Goal: Feedback & Contribution: Contribute content

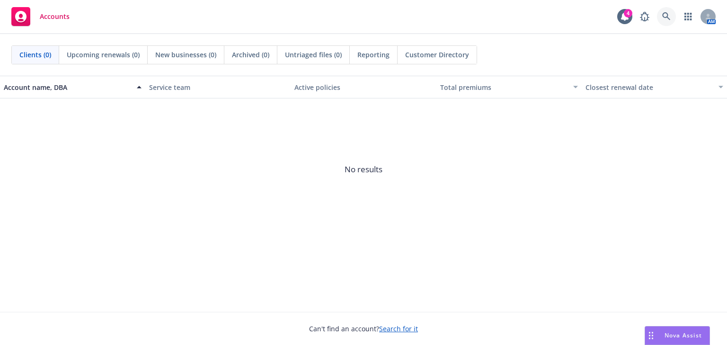
click at [665, 19] on icon at bounding box center [666, 16] width 9 height 9
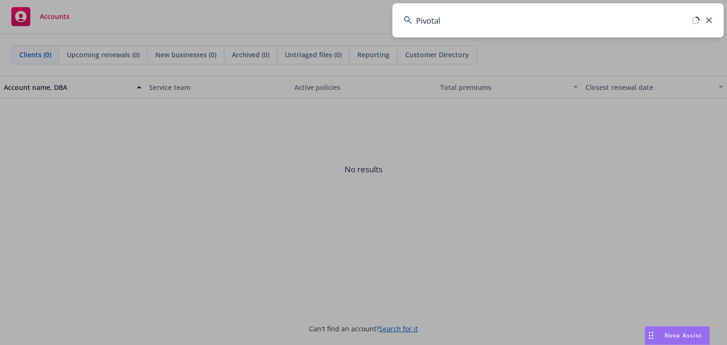
type input "Pivotal"
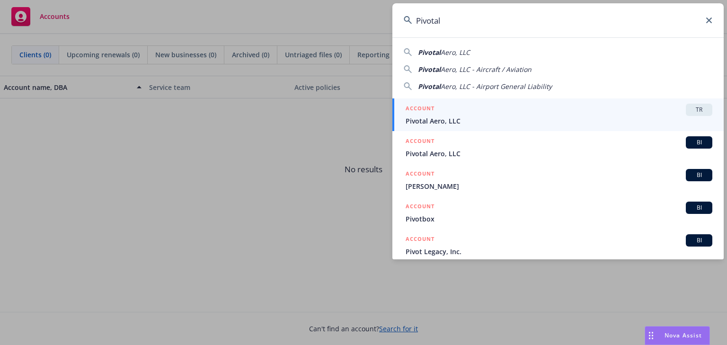
click at [429, 115] on h5 "ACCOUNT" at bounding box center [420, 109] width 29 height 11
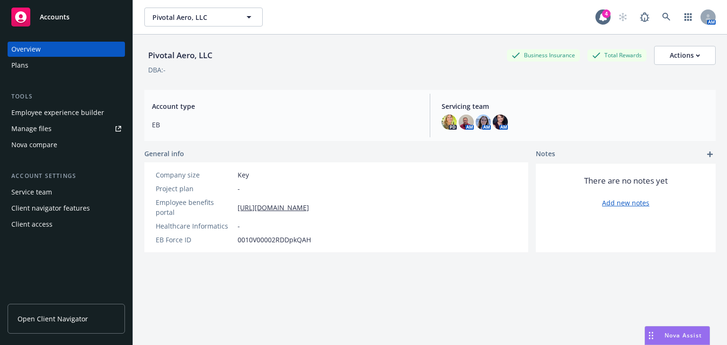
click at [20, 66] on div "Plans" at bounding box center [19, 65] width 17 height 15
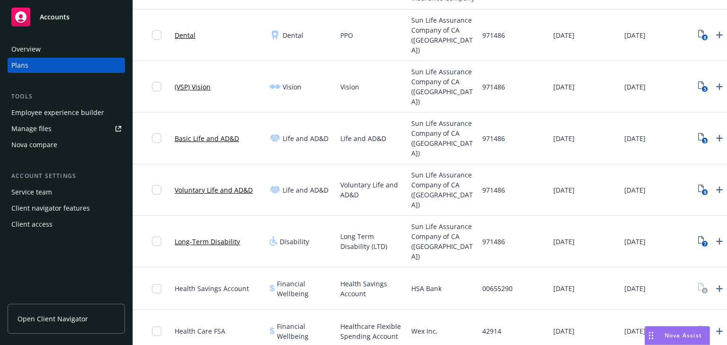
scroll to position [189, 0]
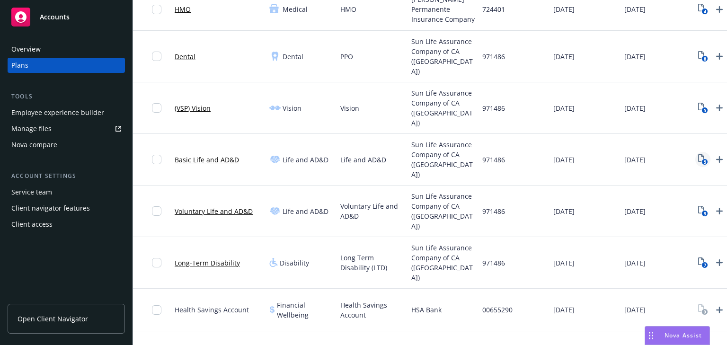
click at [698, 154] on icon "View Plan Documents" at bounding box center [701, 158] width 6 height 8
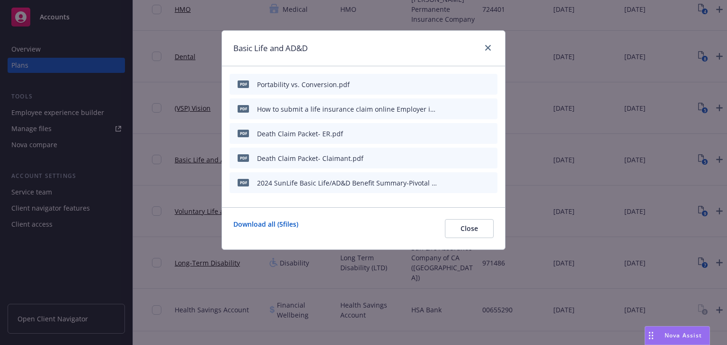
click at [351, 186] on div "2024 SunLife Basic Life/AD&D Benefit Summary-Pivotal Aero, LLC.pdf" at bounding box center [347, 183] width 181 height 10
click at [477, 182] on icon "preview file" at bounding box center [473, 182] width 9 height 7
click at [487, 44] on link "close" at bounding box center [488, 47] width 11 height 11
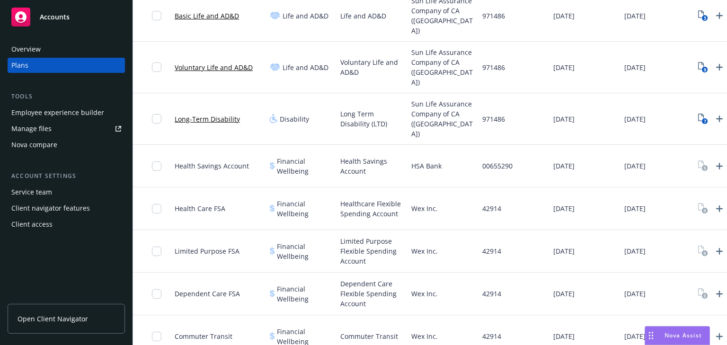
scroll to position [265, 0]
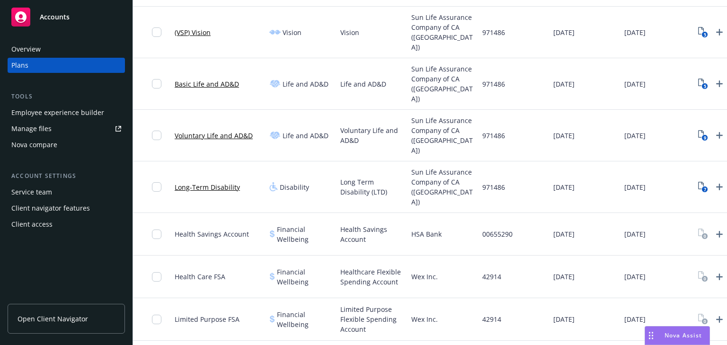
click at [42, 116] on div "Employee experience builder" at bounding box center [57, 112] width 93 height 15
click at [45, 115] on div "Employee experience builder" at bounding box center [57, 112] width 93 height 15
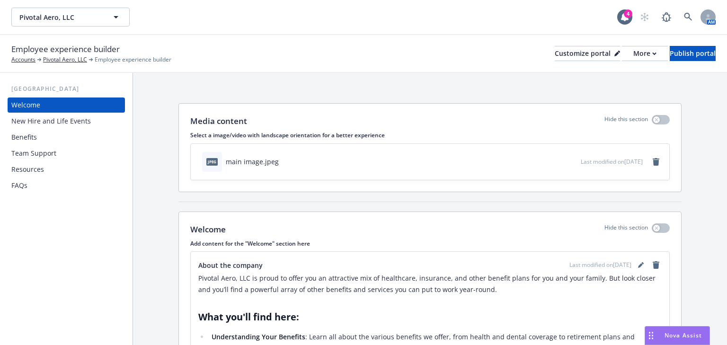
click at [31, 165] on div "Resources" at bounding box center [27, 169] width 33 height 15
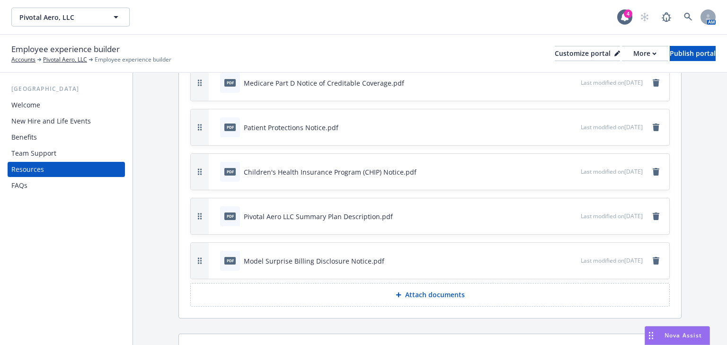
scroll to position [530, 0]
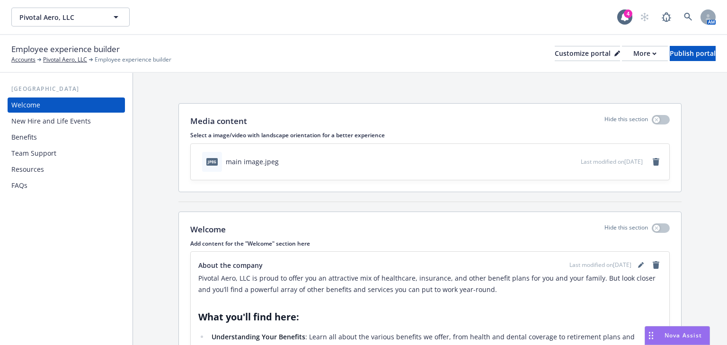
click at [34, 170] on div "Resources" at bounding box center [27, 169] width 33 height 15
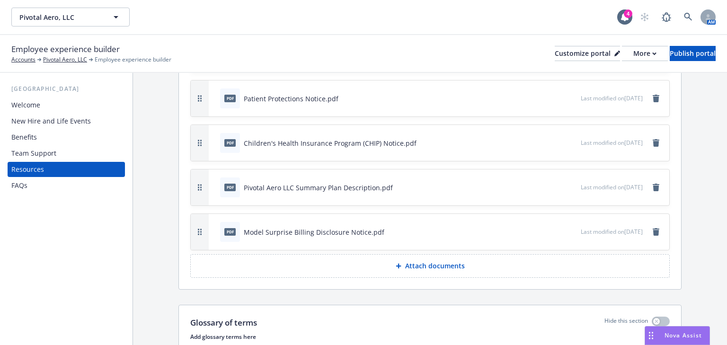
scroll to position [568, 0]
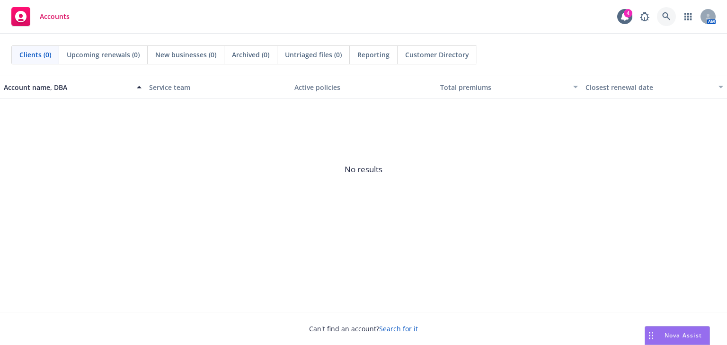
click at [663, 17] on icon at bounding box center [666, 16] width 9 height 9
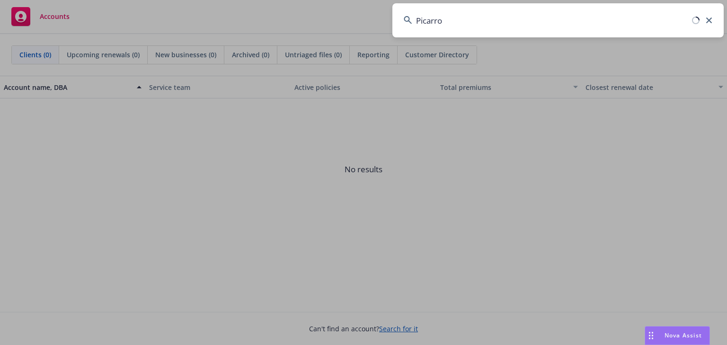
type input "Picarro"
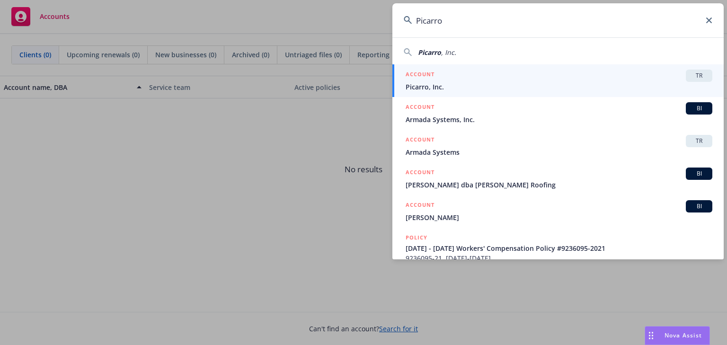
click at [400, 28] on input "Picarro" at bounding box center [558, 20] width 331 height 34
click at [420, 89] on span "Picarro, Inc." at bounding box center [559, 87] width 307 height 10
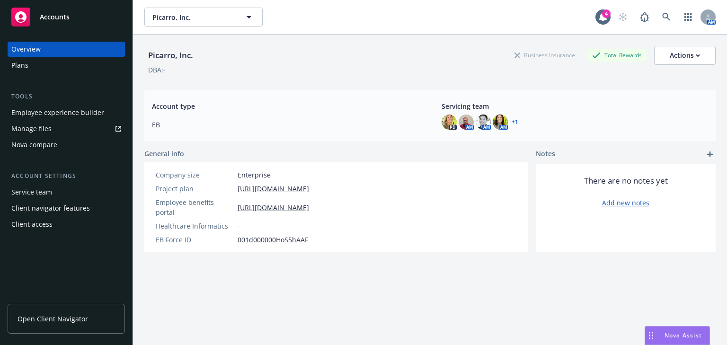
click at [30, 116] on div "Employee experience builder" at bounding box center [57, 112] width 93 height 15
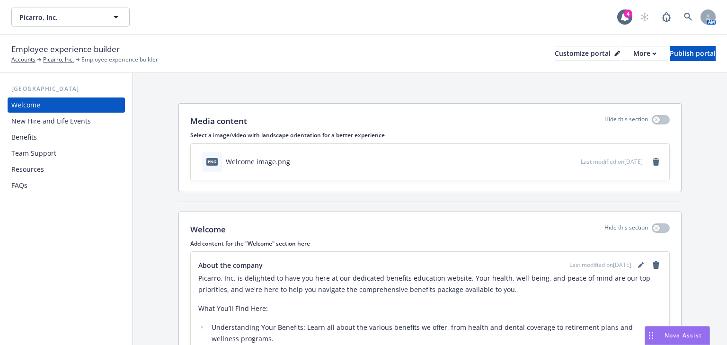
click at [40, 167] on div "Resources" at bounding box center [27, 169] width 33 height 15
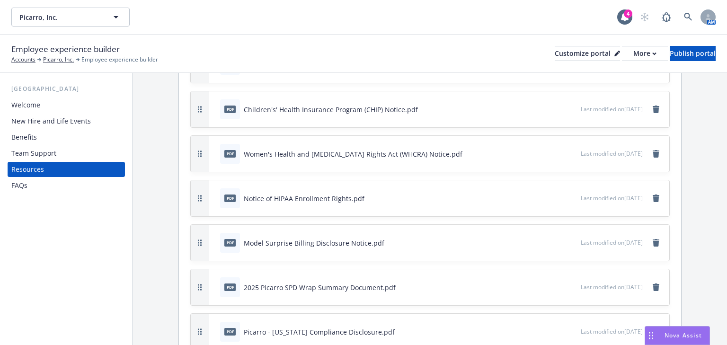
scroll to position [455, 0]
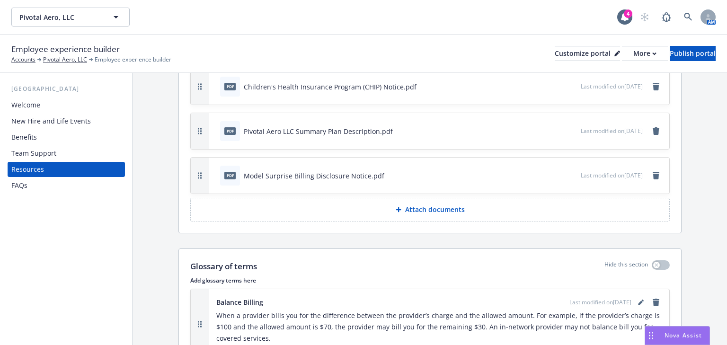
scroll to position [644, 0]
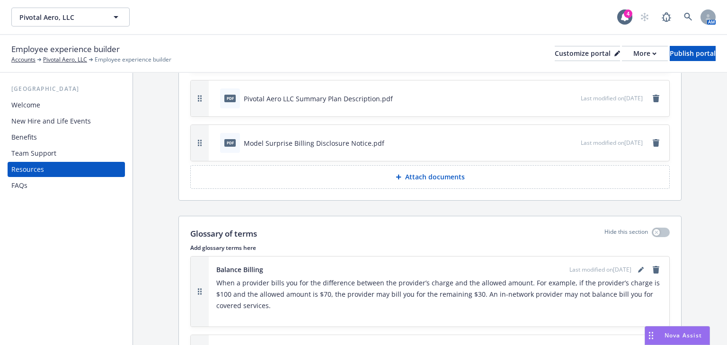
click at [410, 167] on button "Attach documents" at bounding box center [430, 177] width 480 height 24
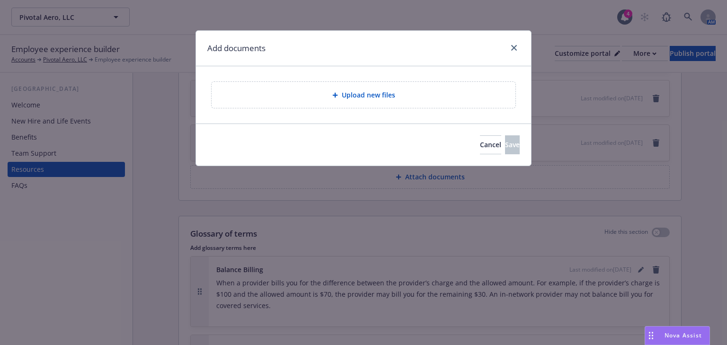
click at [357, 93] on span "Upload new files" at bounding box center [369, 95] width 54 height 10
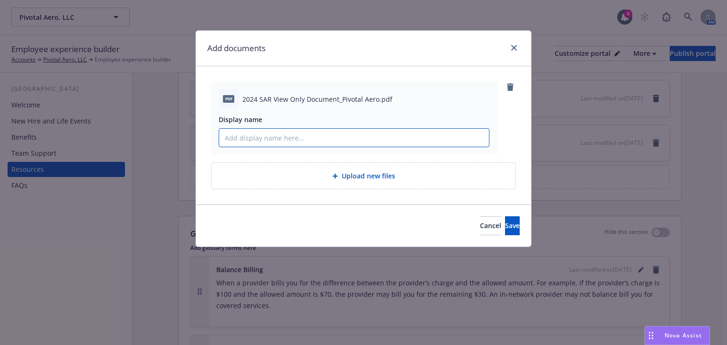
click at [268, 138] on input "Display name" at bounding box center [354, 138] width 270 height 18
type input "2024 Summary Annual Report"
click at [510, 225] on button "Save" at bounding box center [512, 225] width 15 height 19
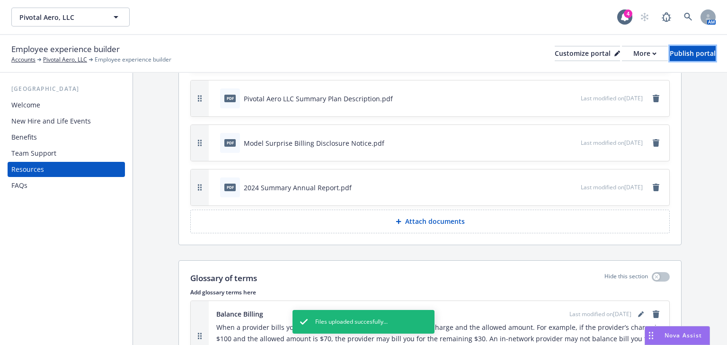
drag, startPoint x: 697, startPoint y: 50, endPoint x: 574, endPoint y: 24, distance: 126.3
click at [697, 51] on div "Publish portal" at bounding box center [693, 53] width 46 height 14
